Goal: Task Accomplishment & Management: Use online tool/utility

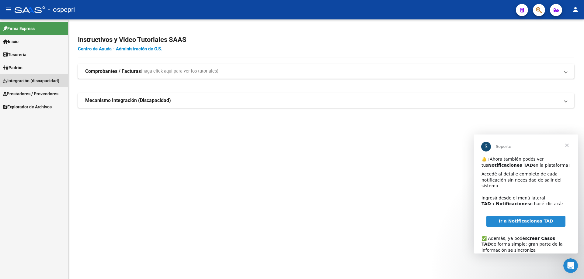
click at [24, 81] on span "Integración (discapacidad)" at bounding box center [31, 81] width 56 height 7
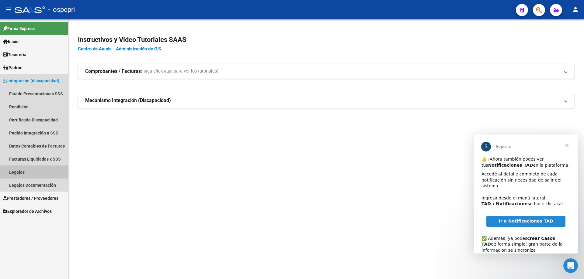
click at [17, 171] on link "Legajos" at bounding box center [34, 172] width 68 height 13
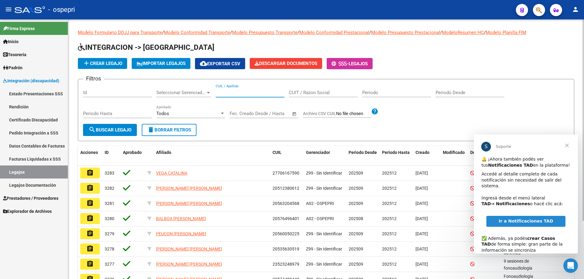
click at [223, 93] on input "CUIL / Apellido" at bounding box center [250, 92] width 69 height 5
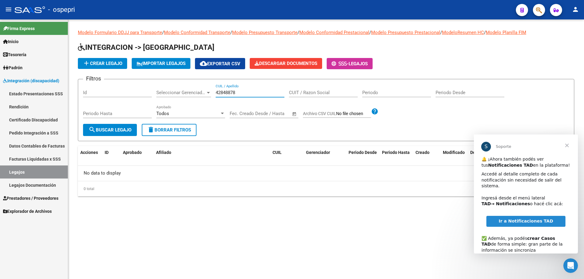
type input "42848878"
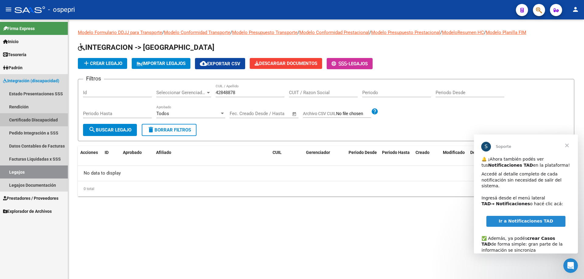
click at [29, 120] on link "Certificado Discapacidad" at bounding box center [34, 119] width 68 height 13
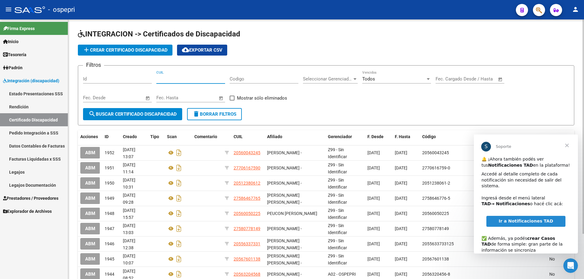
click at [175, 80] on input "CUIL" at bounding box center [190, 78] width 69 height 5
type input "23-42848878-4"
click at [135, 115] on span "search Buscar Certificado Discapacidad" at bounding box center [132, 114] width 88 height 5
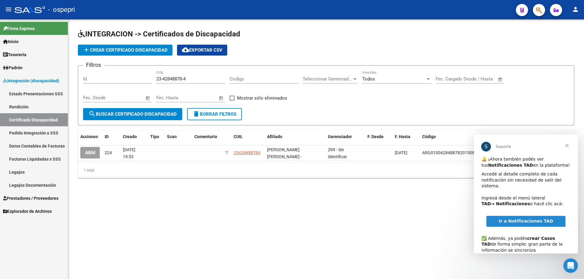
click at [567, 145] on span "Cerrar" at bounding box center [567, 146] width 22 height 22
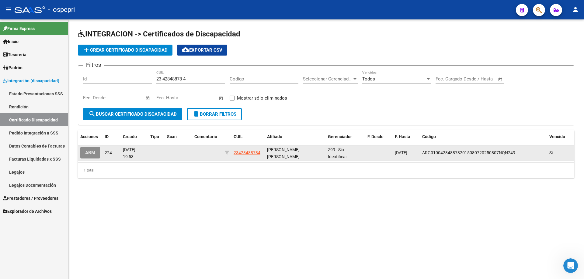
click at [96, 154] on button "ABM" at bounding box center [90, 152] width 20 height 11
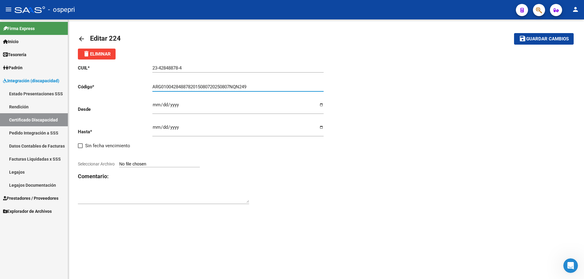
drag, startPoint x: 254, startPoint y: 86, endPoint x: 143, endPoint y: 86, distance: 111.0
click at [143, 86] on app-form-text-field "Código * ARG0100428488782015080720250807NQN249 Ingresar el Codigo" at bounding box center [201, 86] width 246 height 5
type input "23428488784"
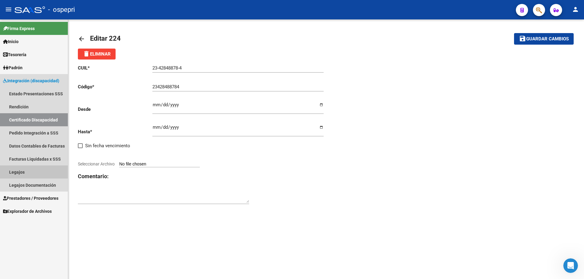
click at [20, 171] on link "Legajos" at bounding box center [34, 172] width 68 height 13
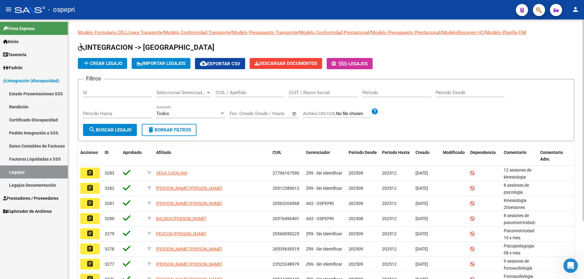
click at [230, 92] on input "CUIL / Apellido" at bounding box center [250, 92] width 69 height 5
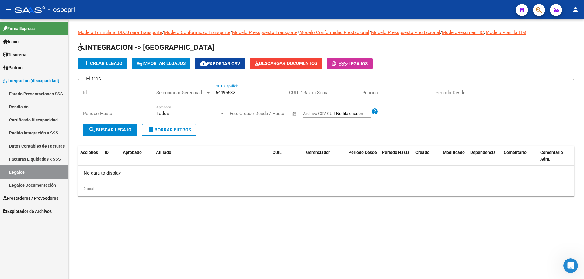
type input "54495632"
